Goal: Information Seeking & Learning: Learn about a topic

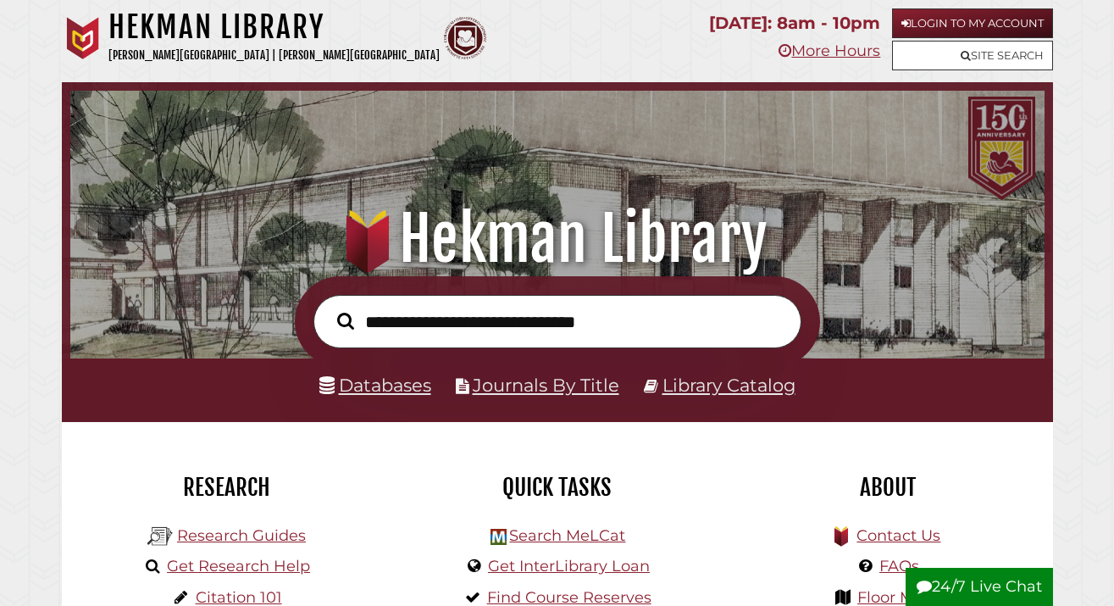
scroll to position [322, 966]
type input "**********"
click at [345, 319] on button "Search" at bounding box center [346, 320] width 34 height 25
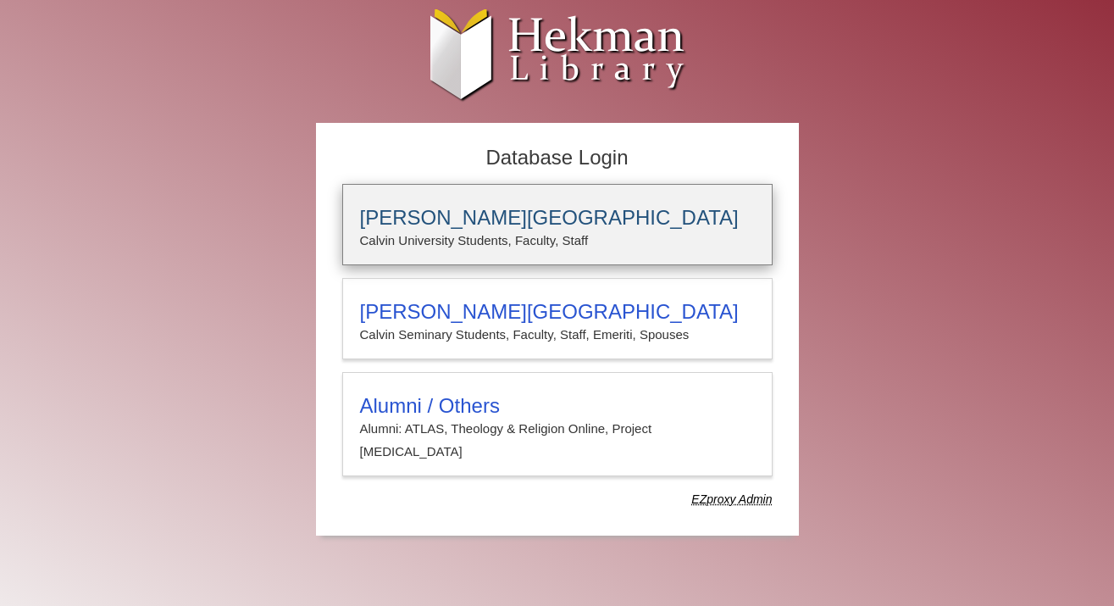
click at [432, 208] on h3 "[PERSON_NAME][GEOGRAPHIC_DATA]" at bounding box center [557, 218] width 395 height 24
click at [389, 193] on div "[PERSON_NAME][GEOGRAPHIC_DATA] [PERSON_NAME] University Students, Faculty, Staff" at bounding box center [557, 224] width 430 height 81
click at [486, 227] on h3 "[PERSON_NAME][GEOGRAPHIC_DATA]" at bounding box center [557, 218] width 395 height 24
